Goal: Information Seeking & Learning: Check status

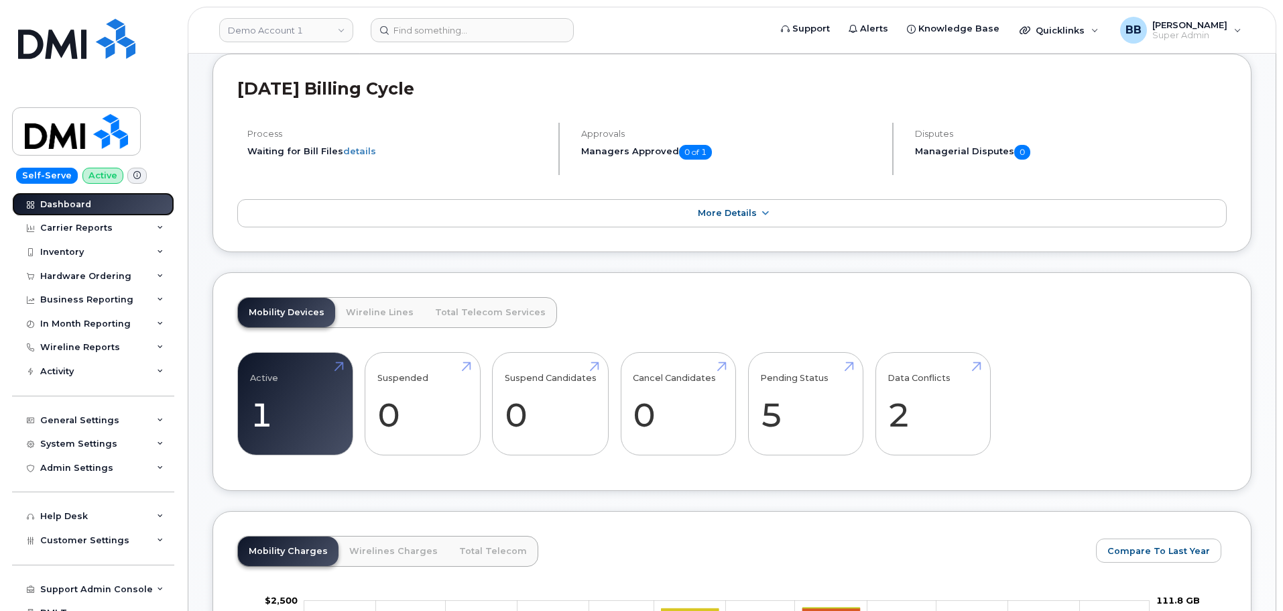
click at [58, 200] on div "Dashboard" at bounding box center [65, 204] width 51 height 11
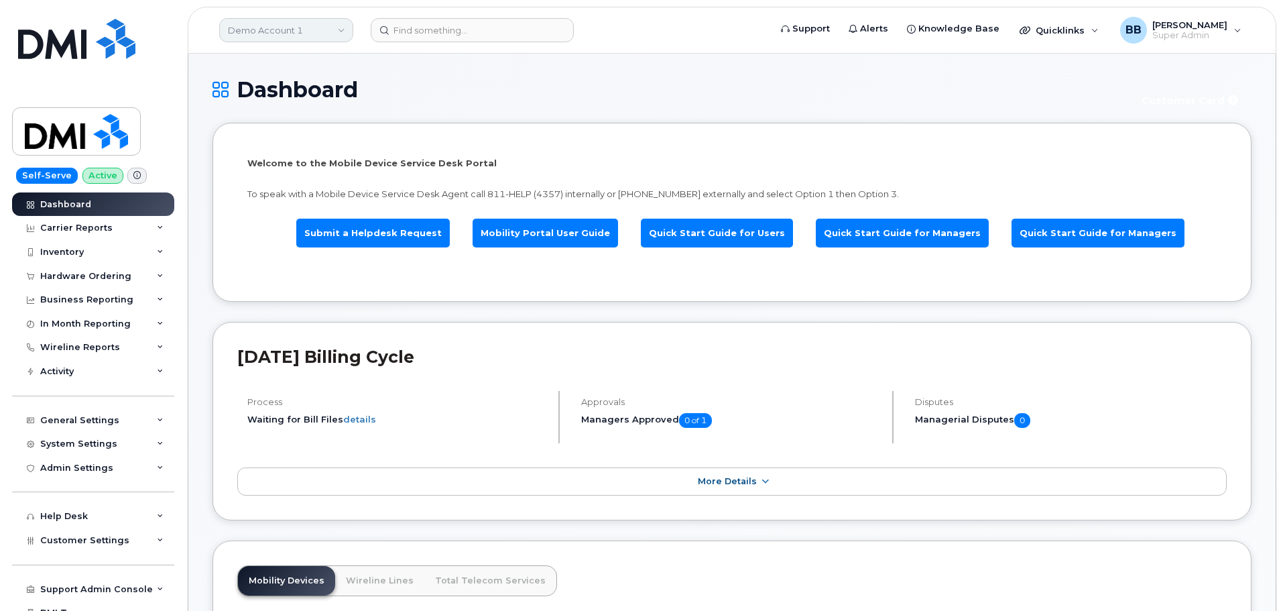
click at [340, 35] on link "Demo Account 1" at bounding box center [286, 30] width 134 height 24
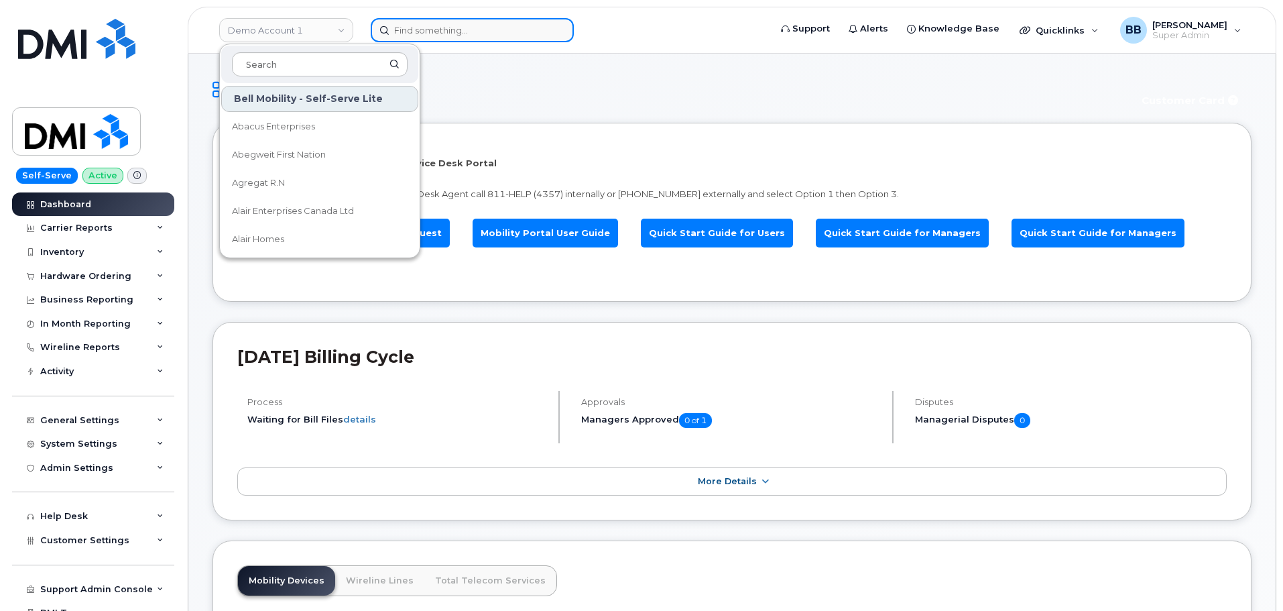
click at [409, 19] on input at bounding box center [472, 30] width 203 height 24
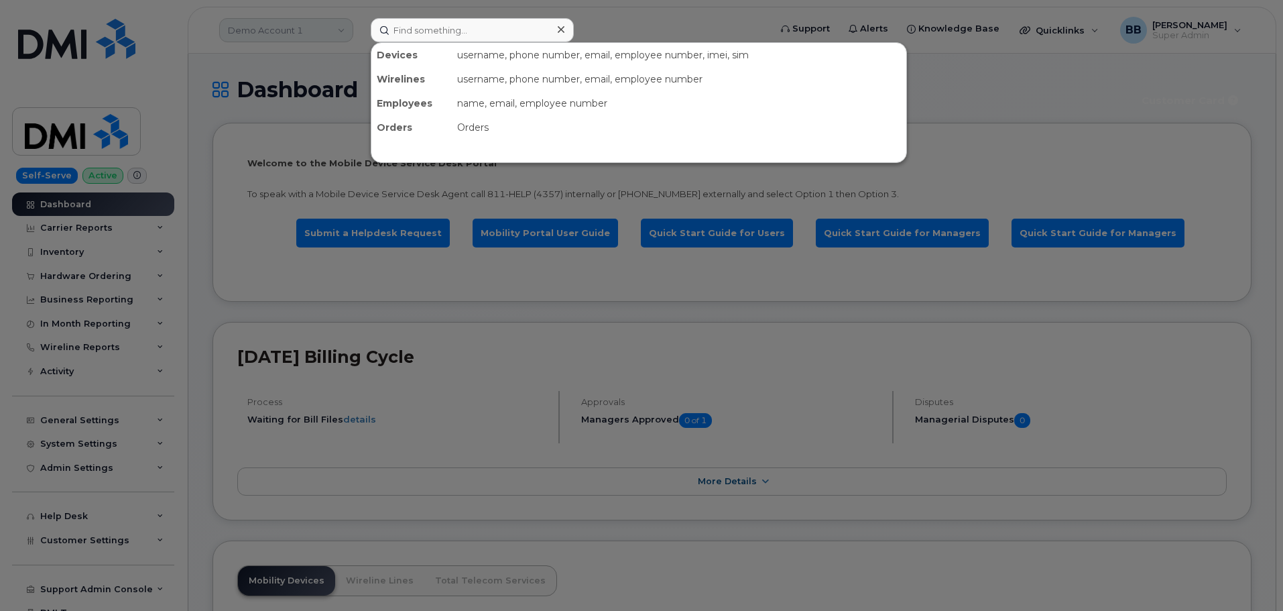
click at [337, 25] on div at bounding box center [641, 305] width 1283 height 611
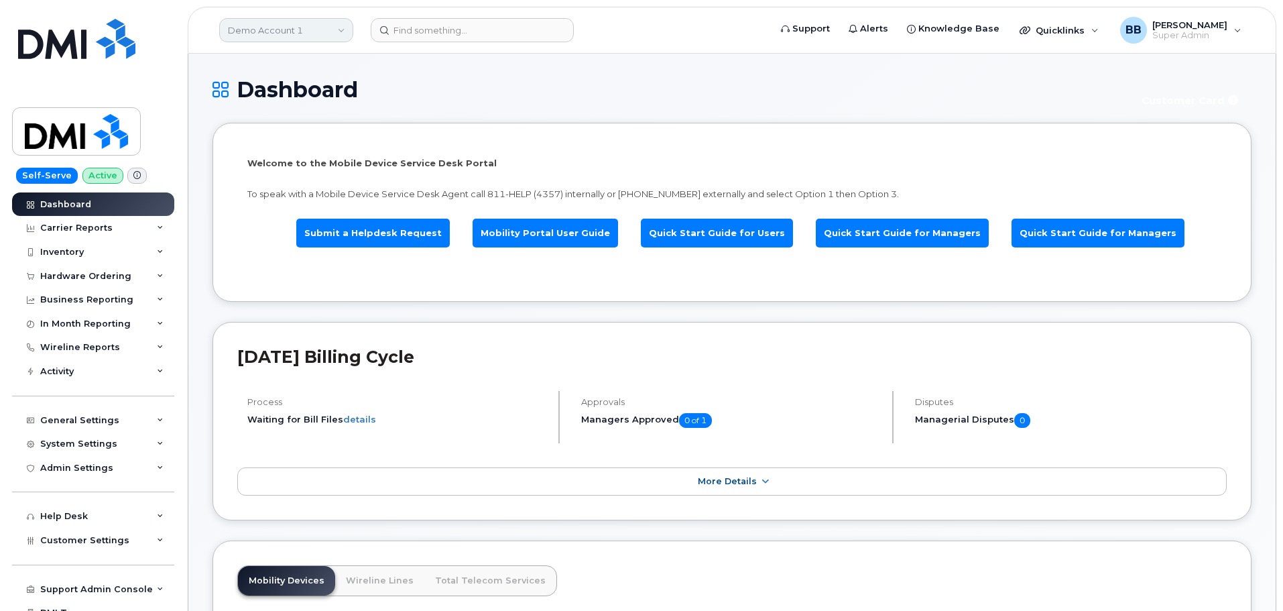
click at [338, 30] on link "Demo Account 1" at bounding box center [286, 30] width 134 height 24
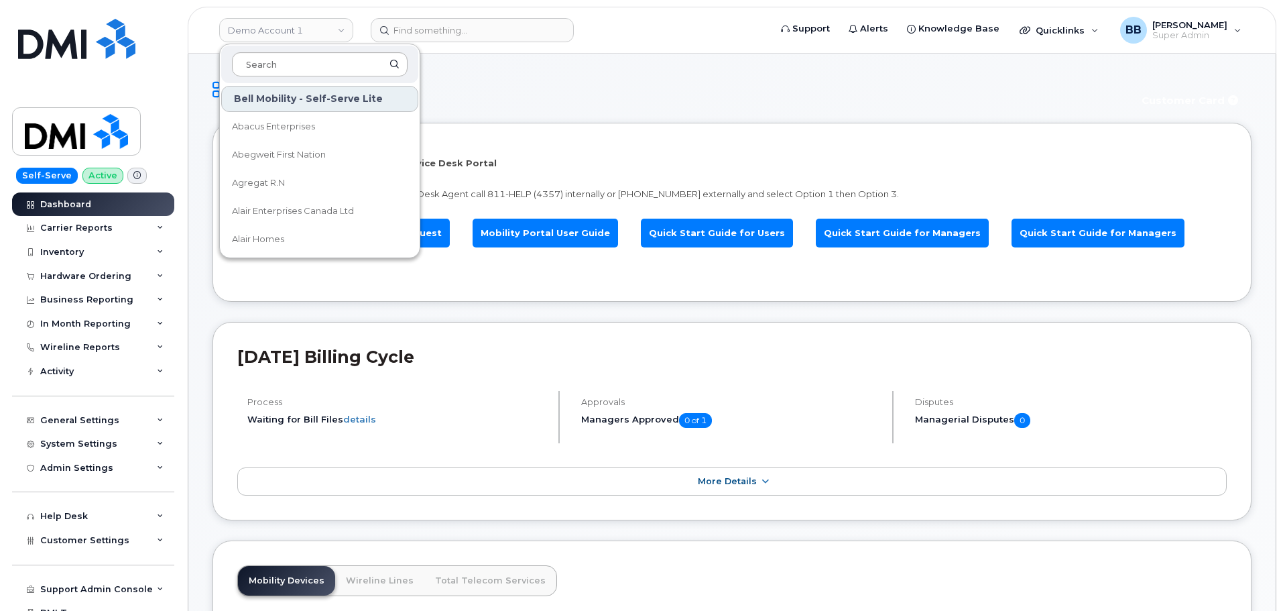
click at [292, 62] on input at bounding box center [320, 64] width 176 height 24
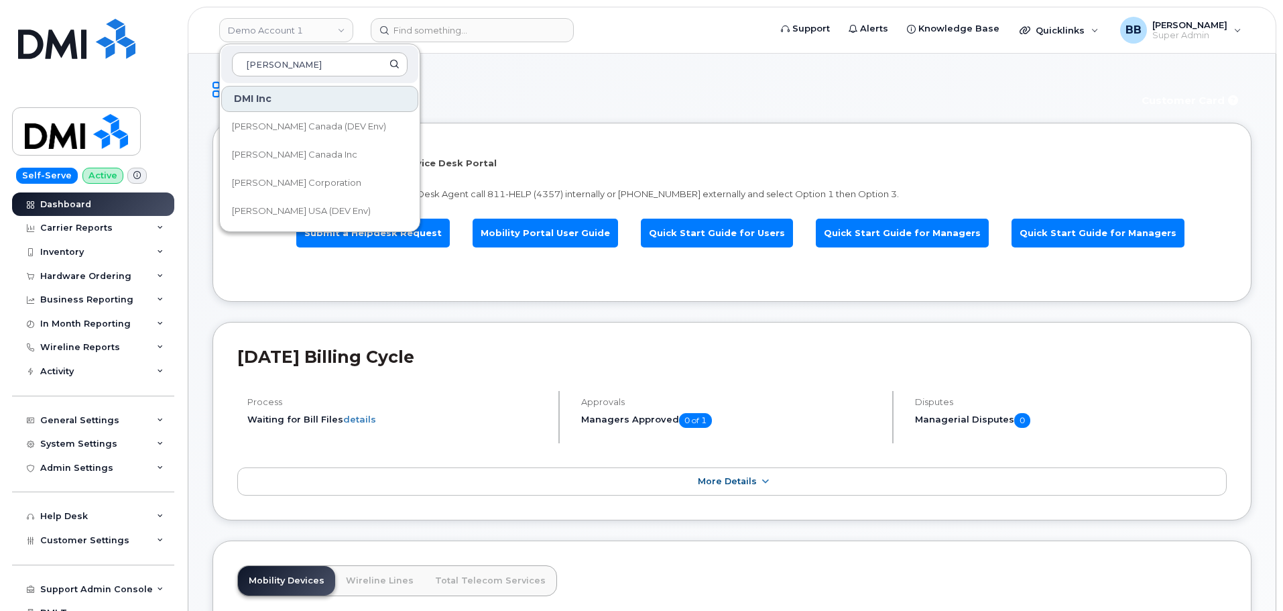
type input "kiewit"
click at [519, 137] on li "Welcome to the Mobile Device Service Desk Portal To speak with a Mobile Device …" at bounding box center [731, 212] width 1039 height 179
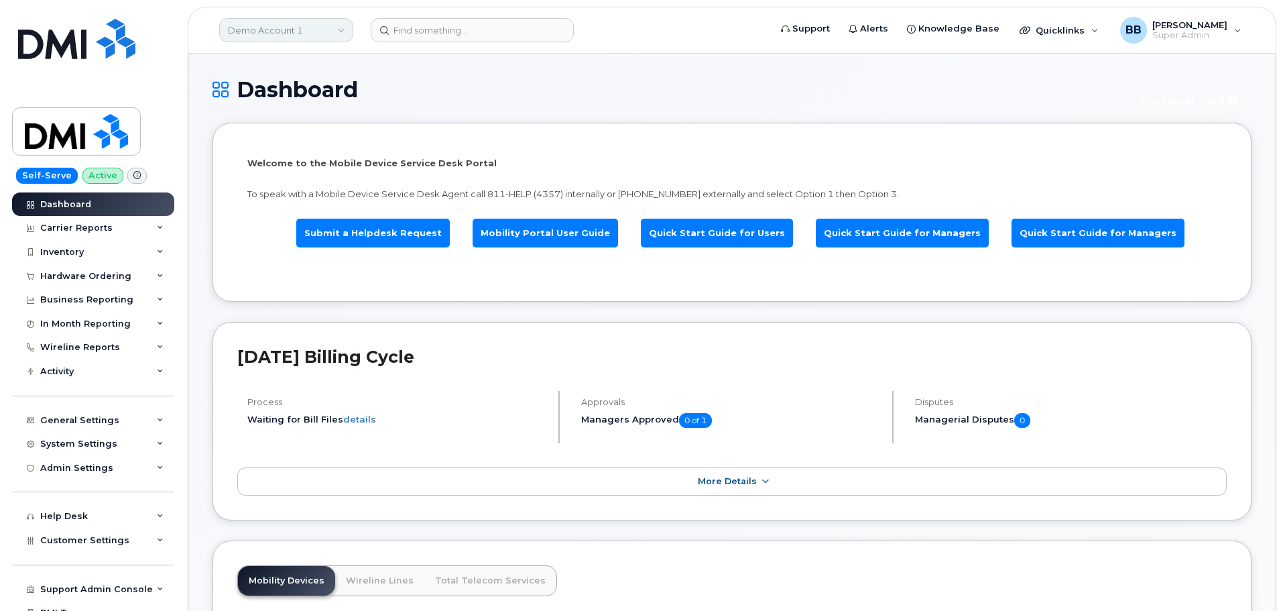
click at [313, 30] on link "Demo Account 1" at bounding box center [286, 30] width 134 height 24
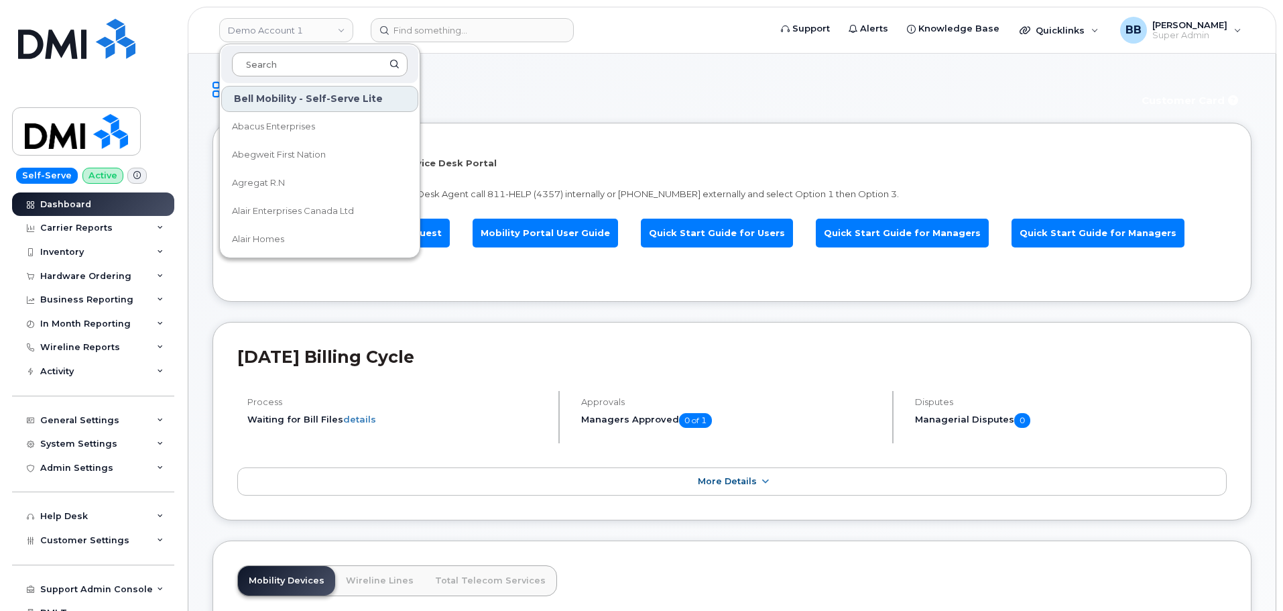
click at [324, 64] on input at bounding box center [320, 64] width 176 height 24
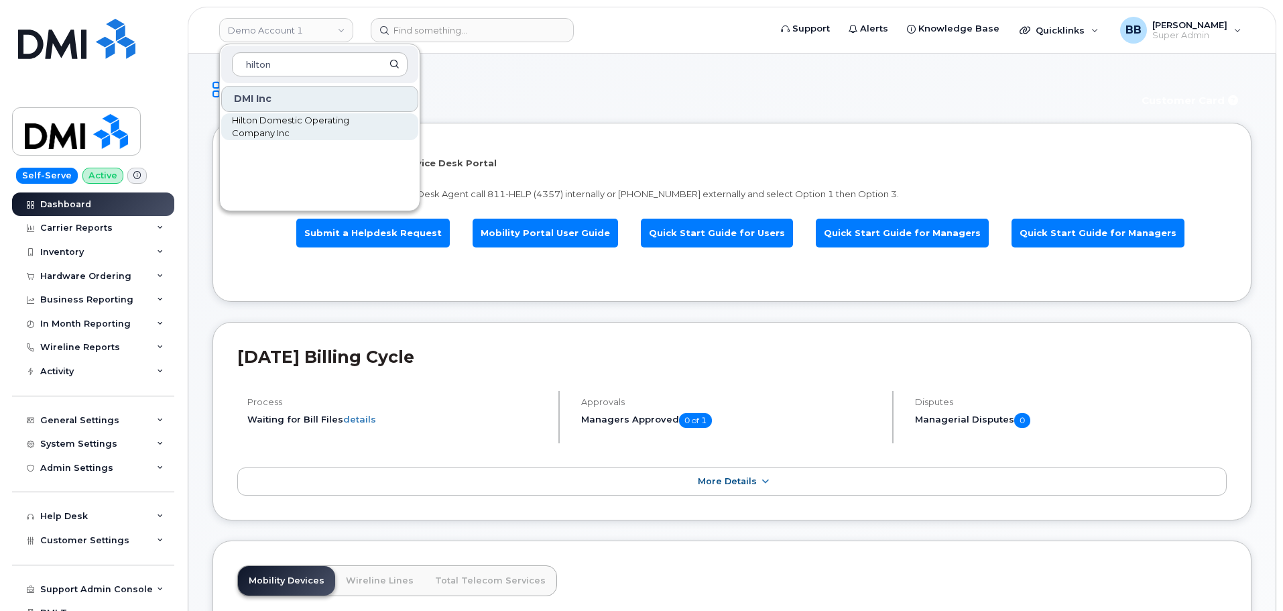
type input "hilton"
click at [280, 116] on span "Hilton Domestic Operating Company Inc" at bounding box center [309, 127] width 154 height 26
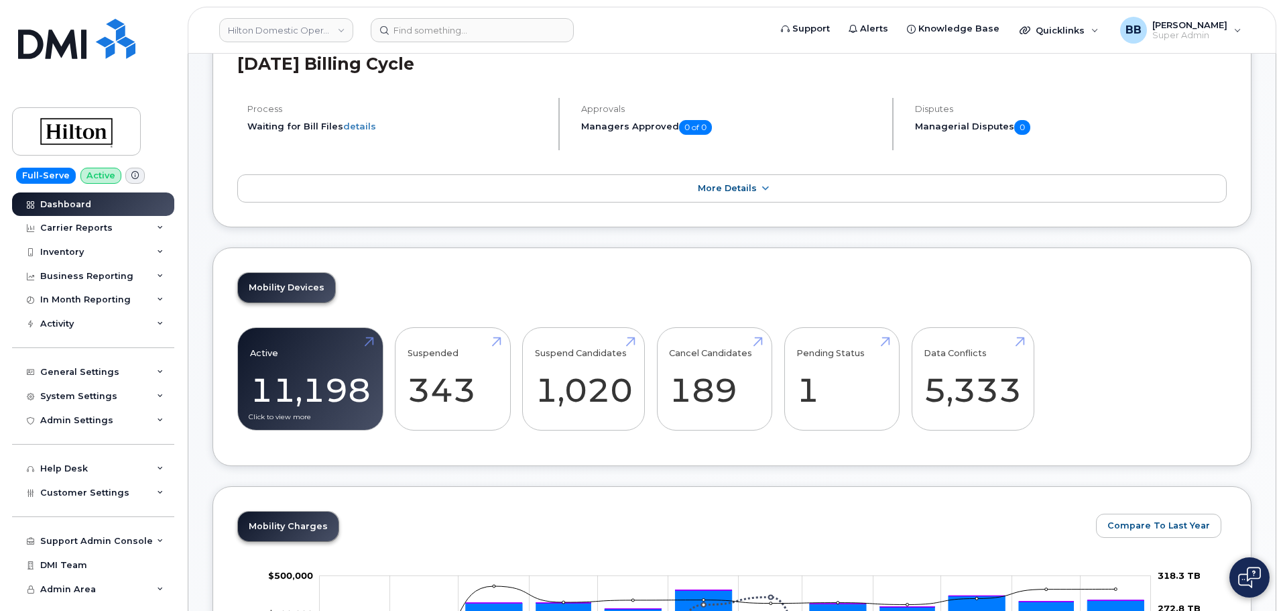
scroll to position [402, 0]
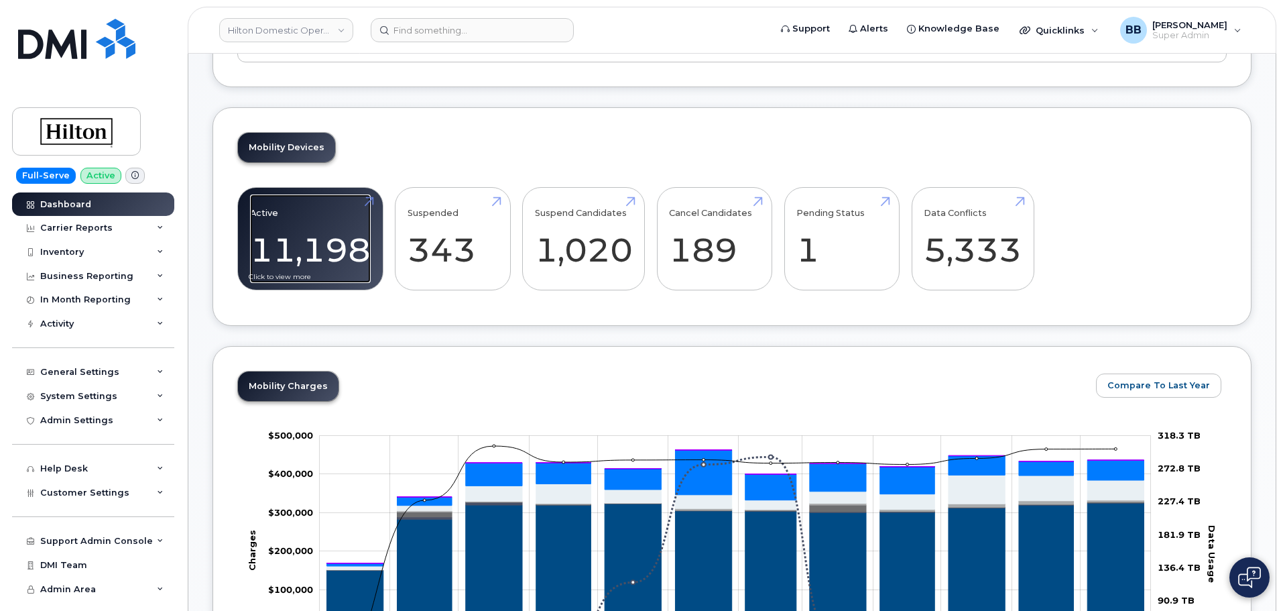
click at [331, 249] on link "Active 11,198" at bounding box center [310, 238] width 121 height 88
